Goal: Task Accomplishment & Management: Manage account settings

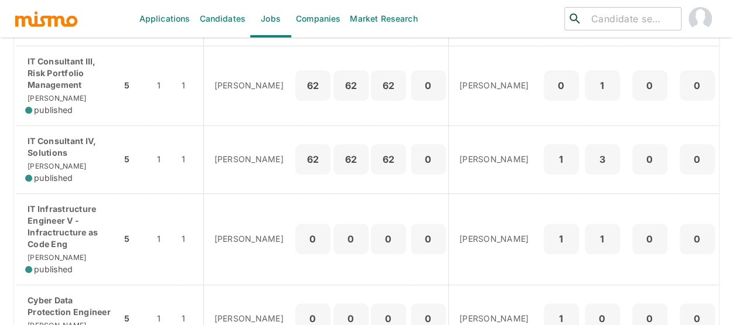
scroll to position [513, 0]
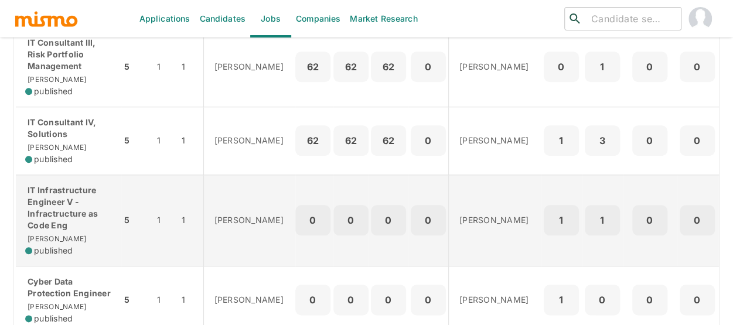
click at [66, 219] on p "IT Infrastructure Engineer V - Infractructure as Code Eng" at bounding box center [68, 207] width 87 height 47
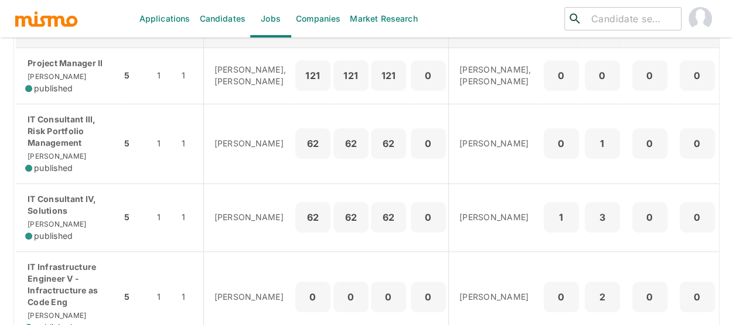
scroll to position [454, 0]
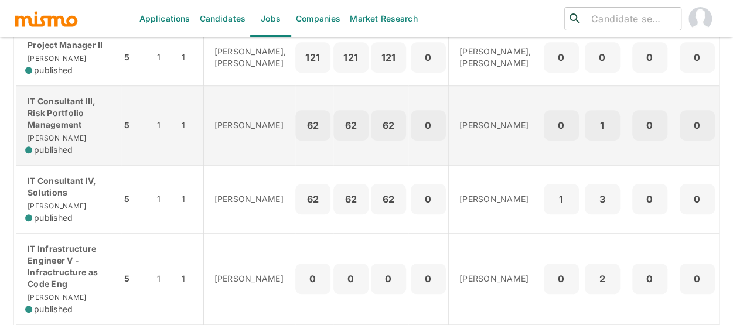
click at [64, 131] on p "IT Consultant III, Risk Portfolio Management" at bounding box center [68, 112] width 87 height 35
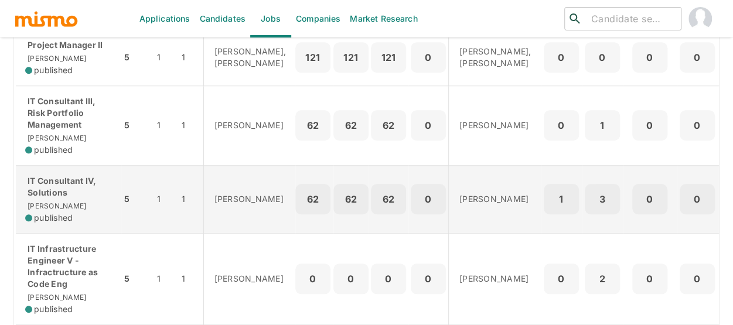
click at [51, 199] on p "IT Consultant IV, Solutions" at bounding box center [68, 186] width 87 height 23
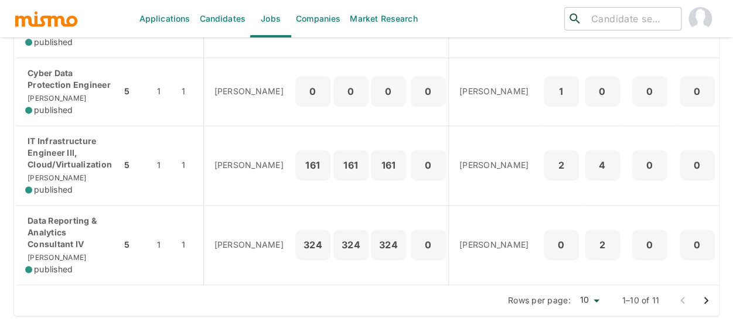
scroll to position [747, 0]
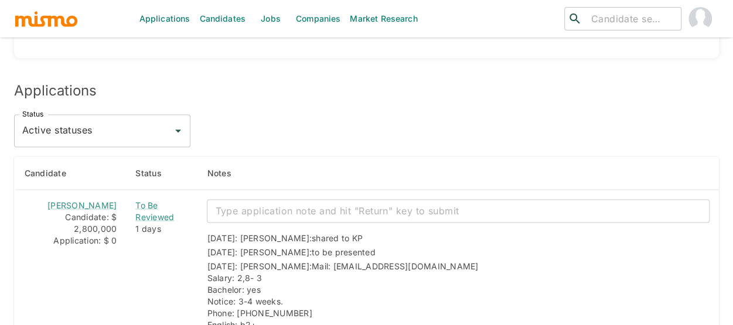
scroll to position [1028, 0]
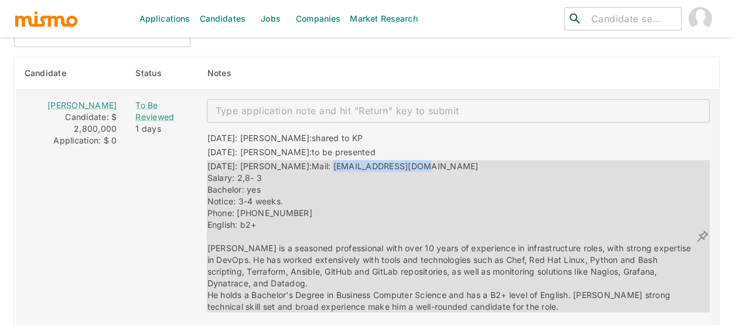
drag, startPoint x: 395, startPoint y: 160, endPoint x: 295, endPoint y: 162, distance: 99.6
click at [295, 162] on div "[DATE]: [PERSON_NAME]: Mail: [EMAIL_ADDRESS][DOMAIN_NAME] Salary: 2,8- 3 Bachel…" at bounding box center [451, 236] width 488 height 152
copy span "[EMAIL_ADDRESS][DOMAIN_NAME]"
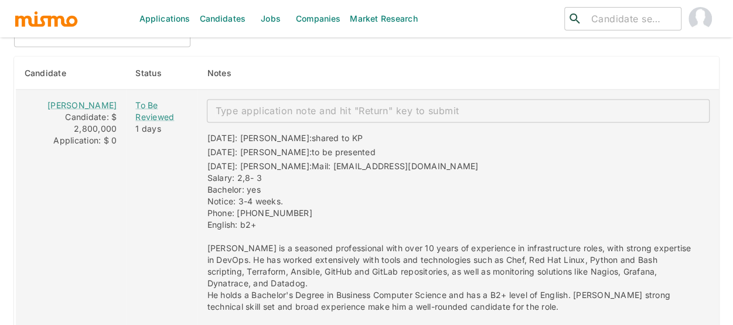
click at [227, 110] on textarea "enhanced table" at bounding box center [458, 110] width 486 height 13
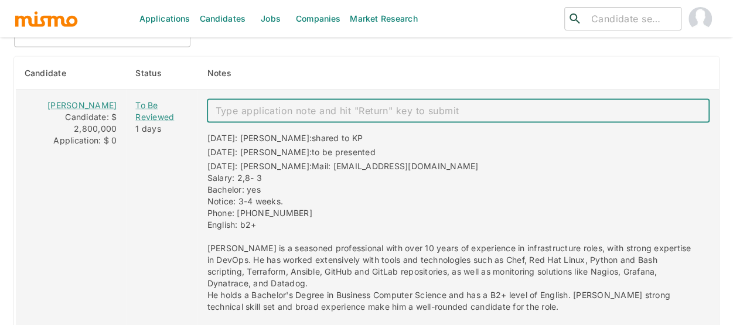
paste textarea "Technical Interview 10/08"
type textarea "Technical Interview 10/08"
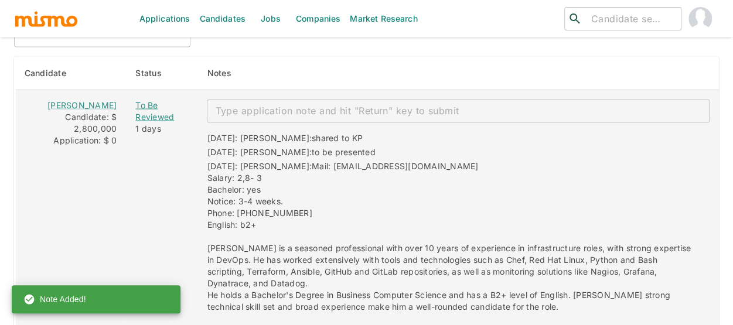
click at [135, 111] on div "To Be Reviewed" at bounding box center [161, 110] width 53 height 23
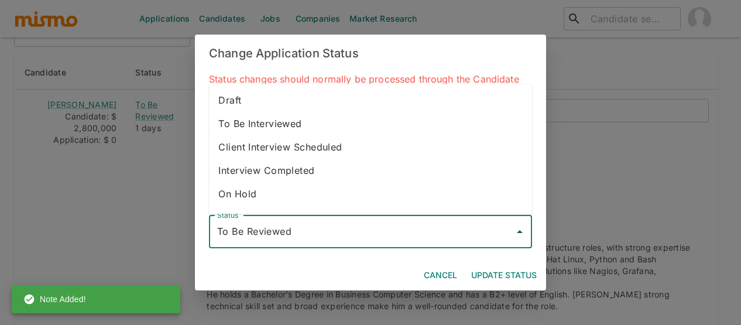
click at [246, 228] on input "To Be Reviewed" at bounding box center [361, 232] width 295 height 22
click at [280, 124] on li "To Be Interviewed" at bounding box center [370, 123] width 323 height 23
type input "To Be Interviewed"
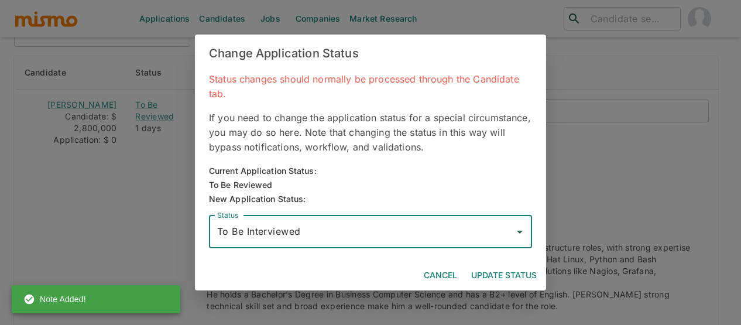
click at [498, 272] on button "Update Status" at bounding box center [504, 276] width 75 height 22
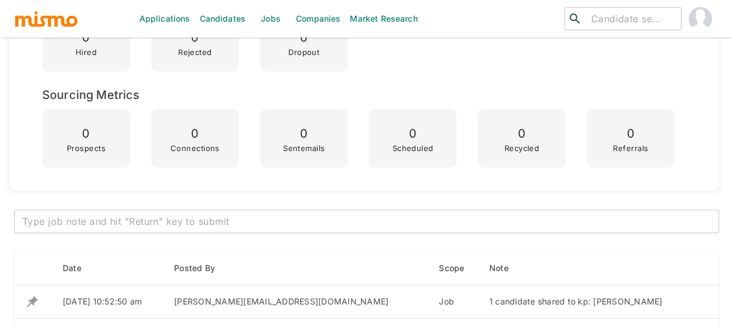
scroll to position [325, 0]
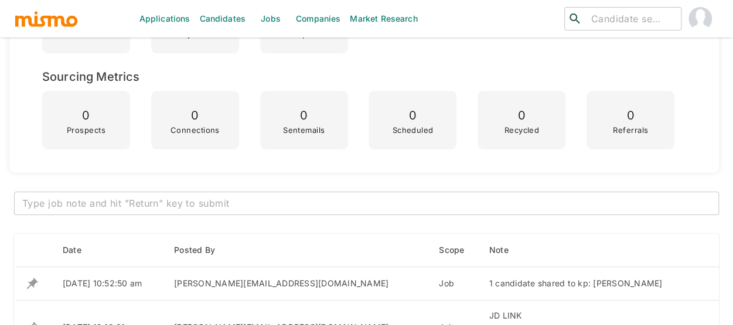
click at [94, 195] on div "x ​" at bounding box center [366, 203] width 705 height 23
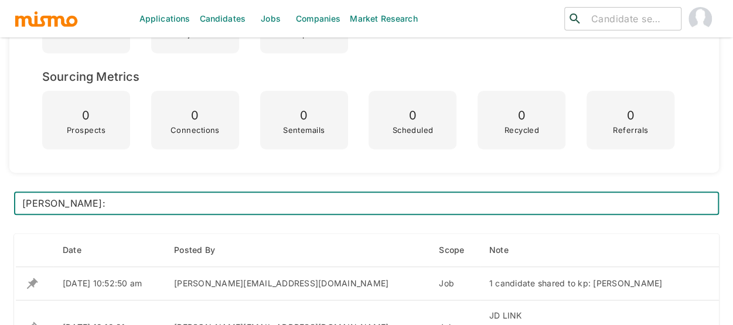
paste textarea "Technical Interview 10/08"
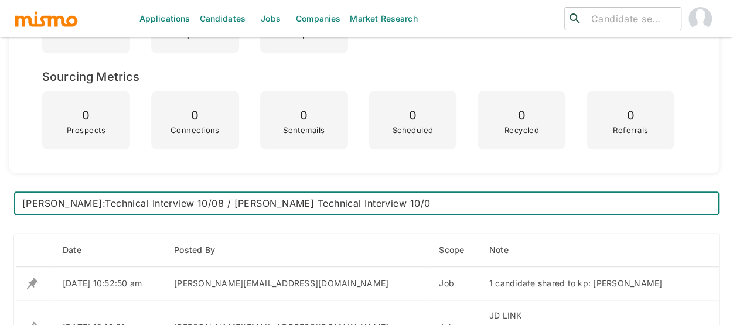
type textarea "[PERSON_NAME]:Technical Interview 10/08 / [PERSON_NAME] Technical Interview 10/…"
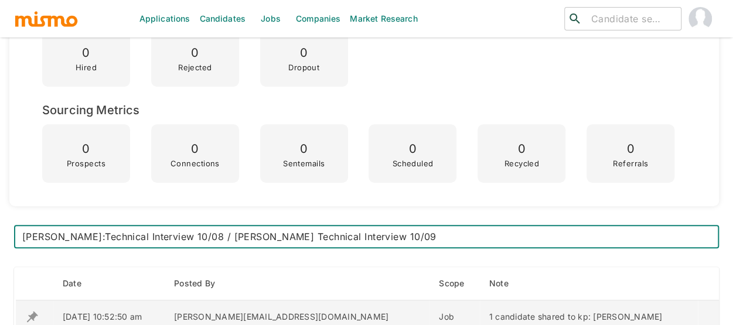
scroll to position [293, 0]
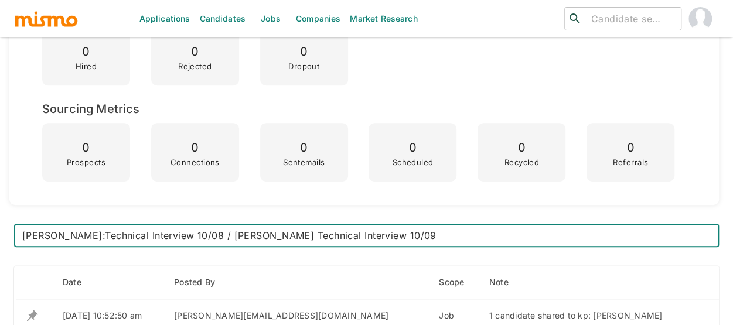
click at [220, 234] on textarea "[PERSON_NAME]:Technical Interview 10/08 / [PERSON_NAME] Technical Interview 10/…" at bounding box center [366, 235] width 688 height 13
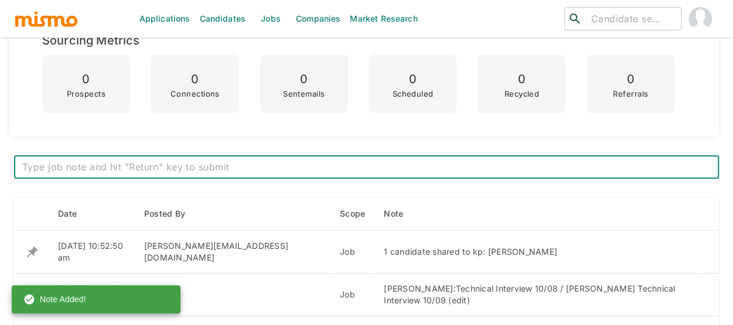
scroll to position [527, 0]
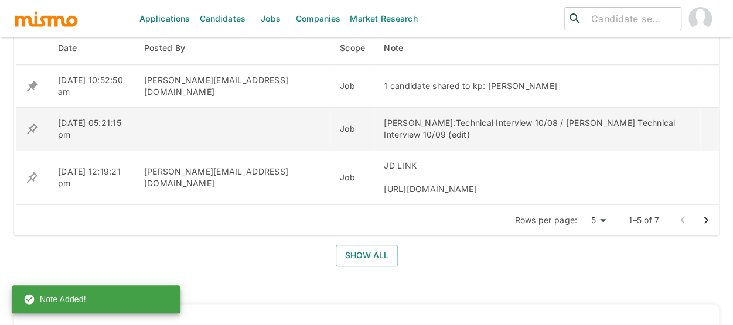
click at [32, 122] on icon "enhanced table" at bounding box center [32, 129] width 14 height 14
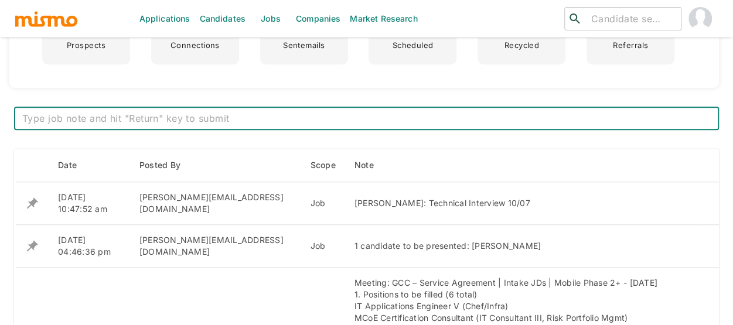
scroll to position [410, 0]
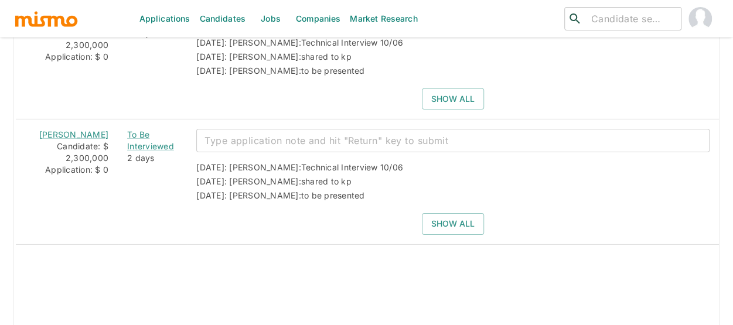
scroll to position [1797, 0]
